Goal: Check status: Check status

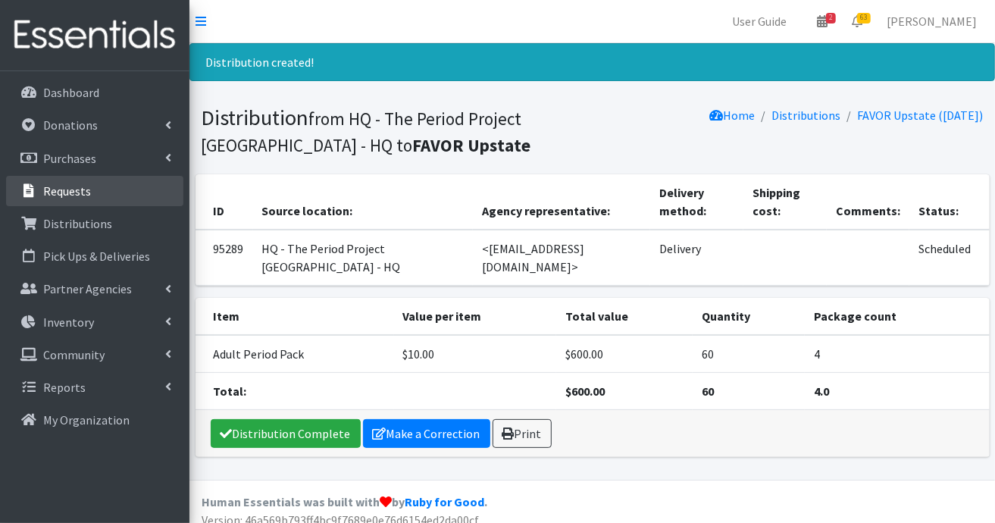
click at [77, 187] on p "Requests" at bounding box center [67, 190] width 48 height 15
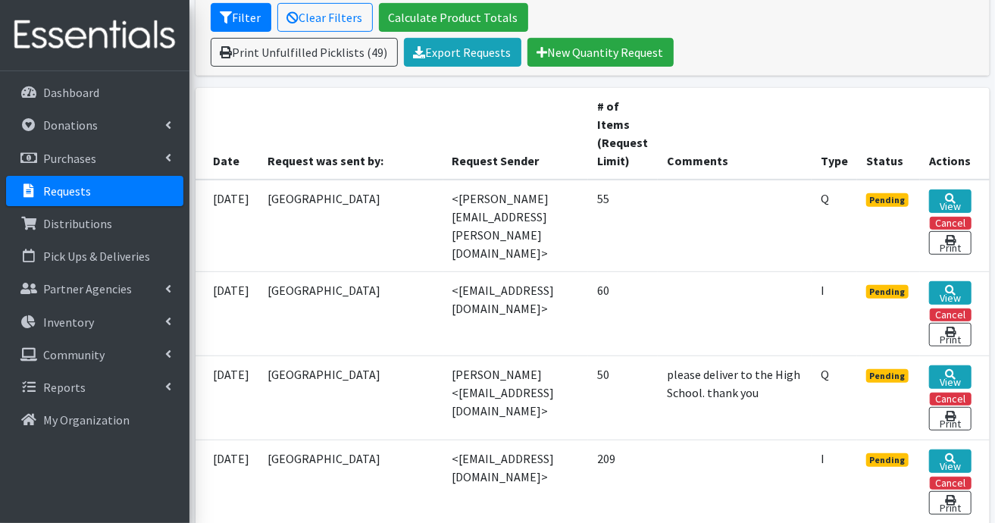
scroll to position [303, 0]
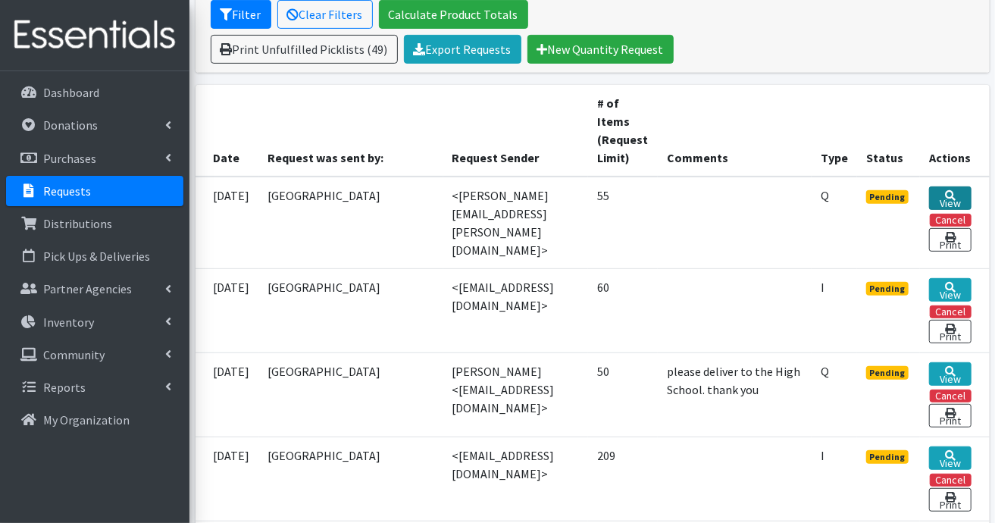
click at [944, 194] on link "View" at bounding box center [950, 197] width 42 height 23
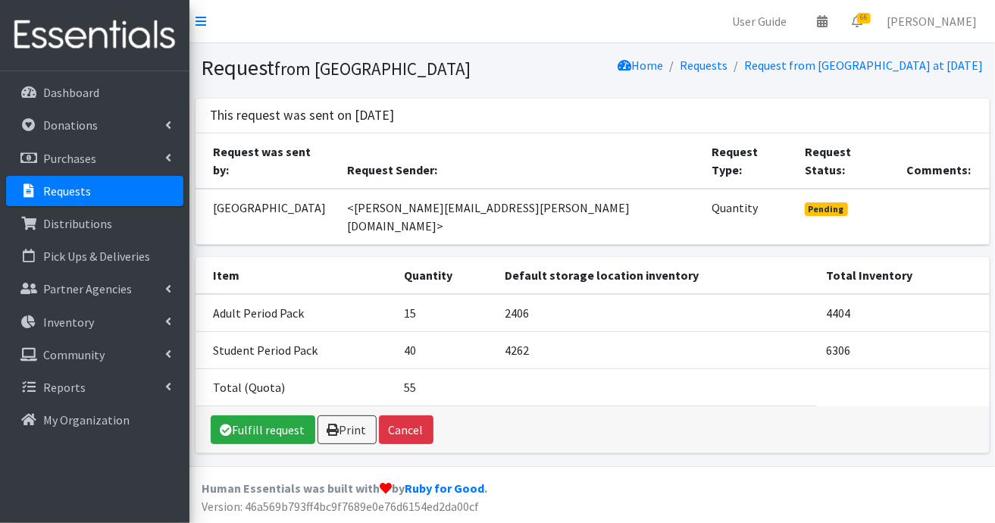
click at [84, 195] on p "Requests" at bounding box center [67, 190] width 48 height 15
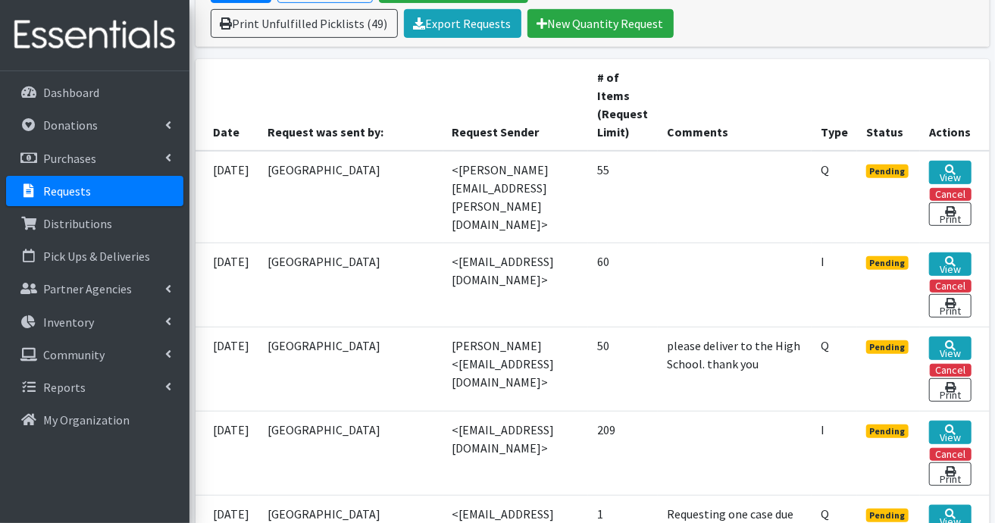
scroll to position [227, 0]
